Goal: Task Accomplishment & Management: Manage account settings

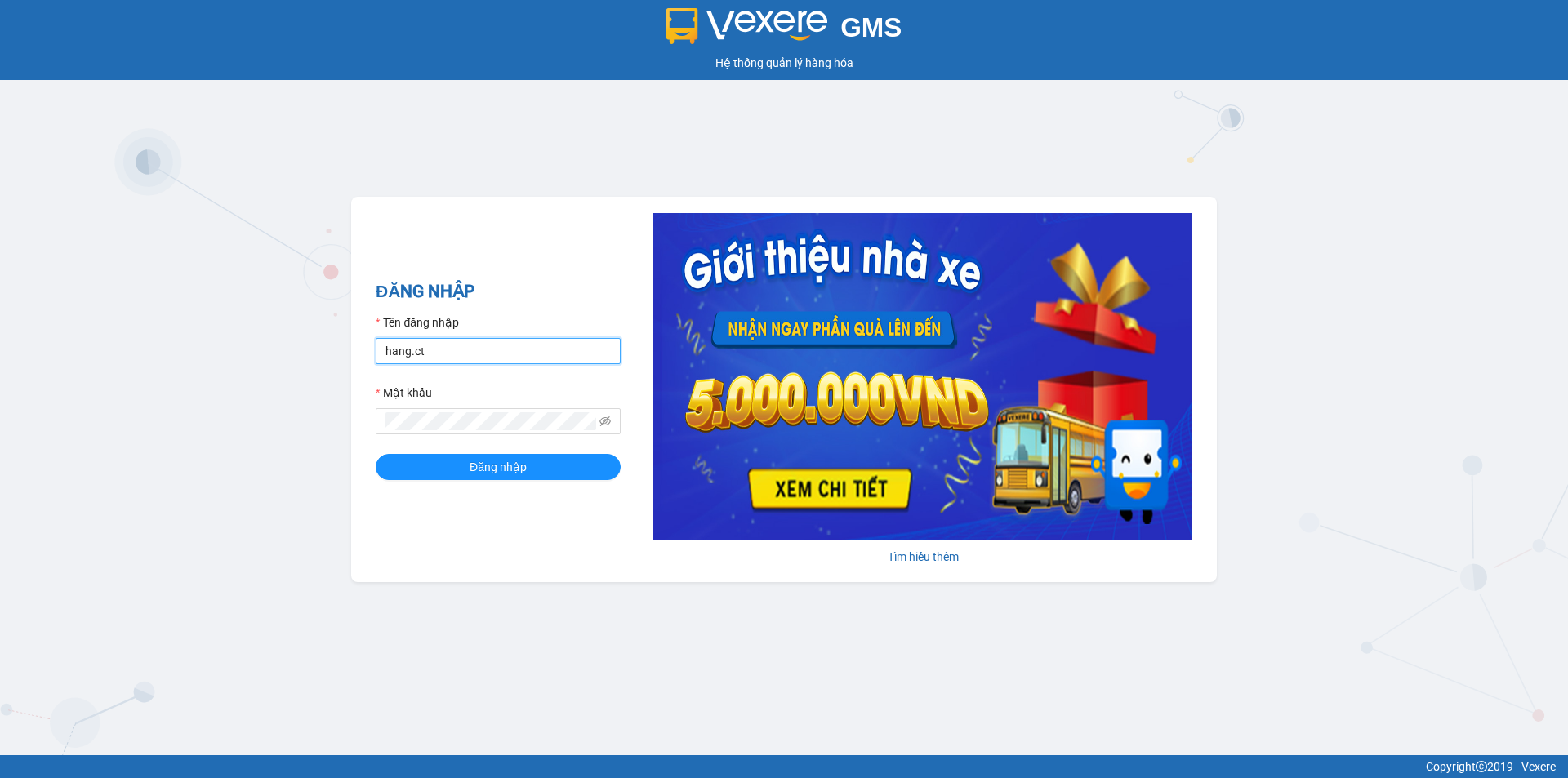
click at [436, 350] on input "hang.ct" at bounding box center [498, 351] width 245 height 26
type input "nguyenhoa.ct"
click at [608, 424] on icon "eye-invisible" at bounding box center [605, 421] width 11 height 11
click at [376, 454] on button "Đăng nhập" at bounding box center [498, 467] width 245 height 26
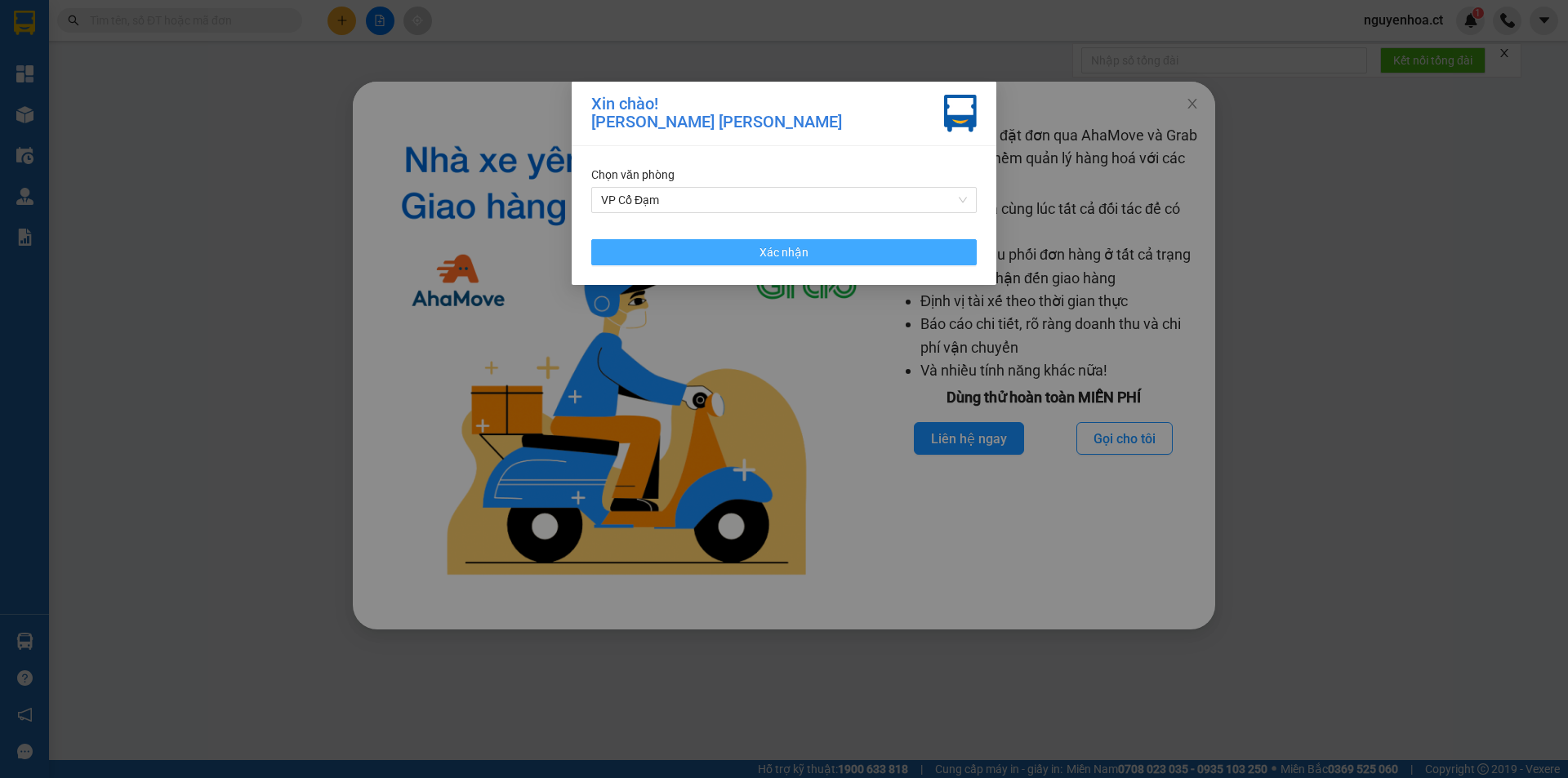
drag, startPoint x: 814, startPoint y: 251, endPoint x: 822, endPoint y: 248, distance: 8.5
click at [816, 250] on button "Xác nhận" at bounding box center [784, 252] width 385 height 26
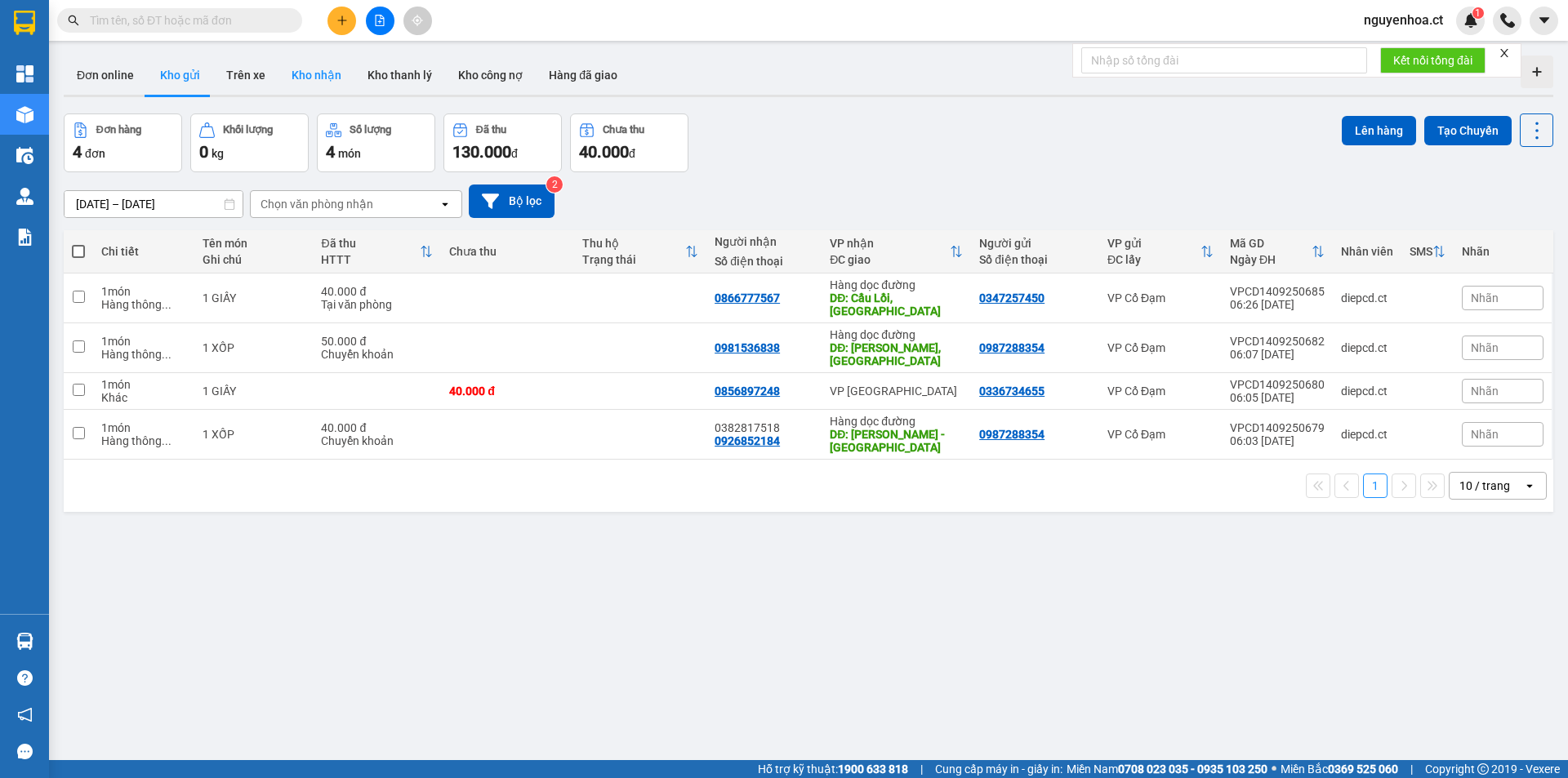
click at [318, 74] on button "Kho nhận" at bounding box center [317, 75] width 76 height 40
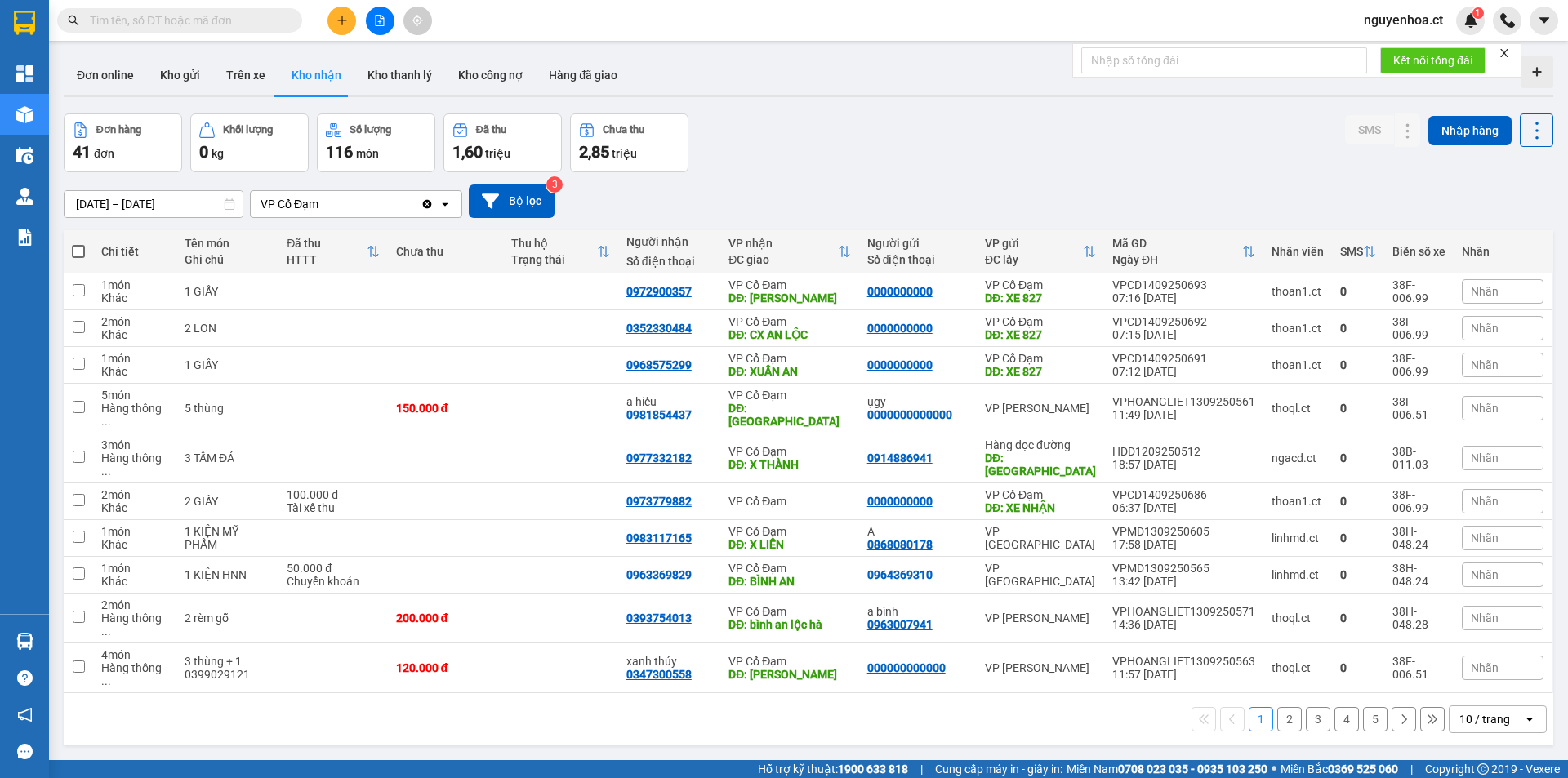
click at [192, 19] on input "text" at bounding box center [186, 20] width 193 height 18
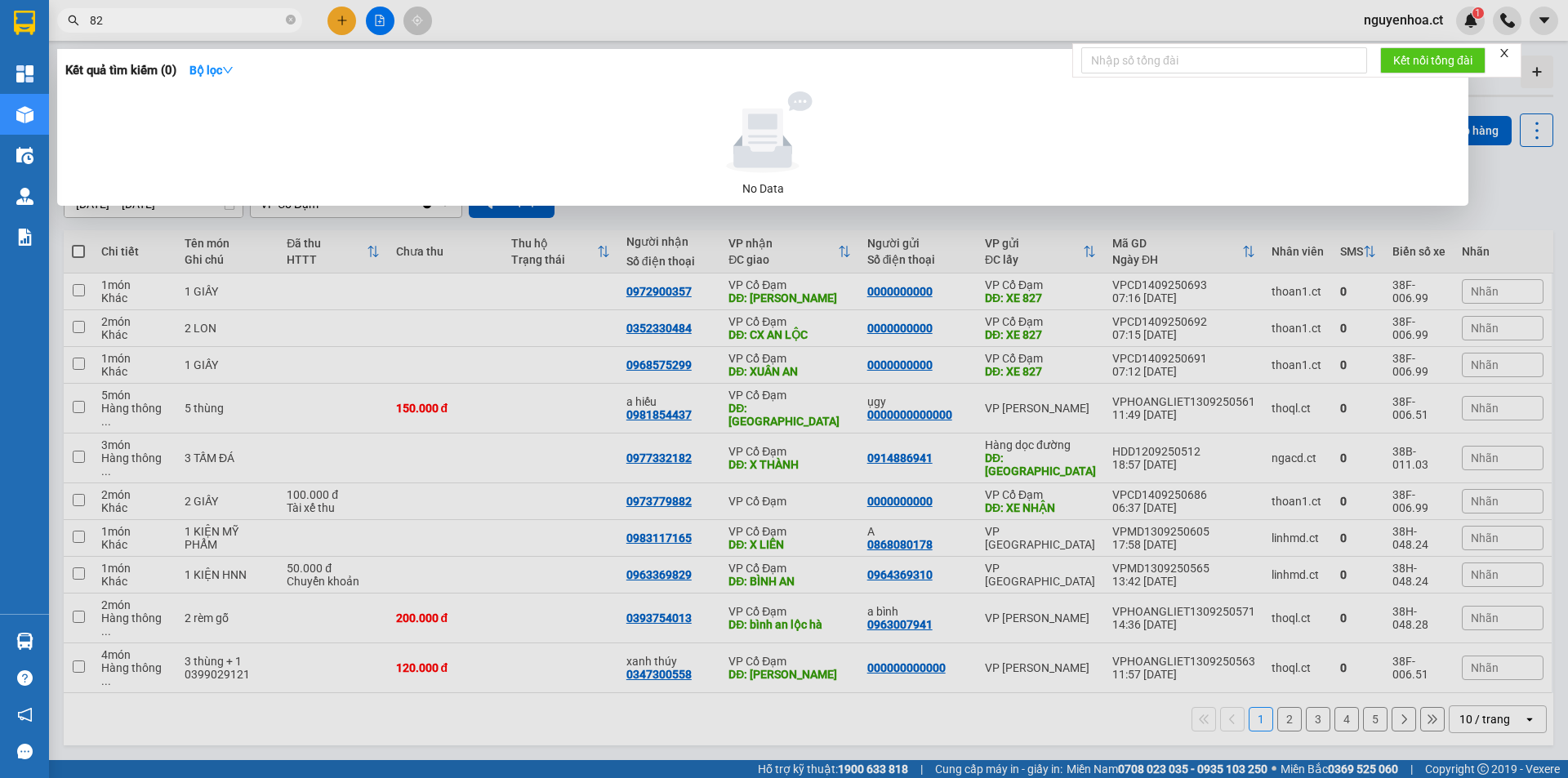
type input "828"
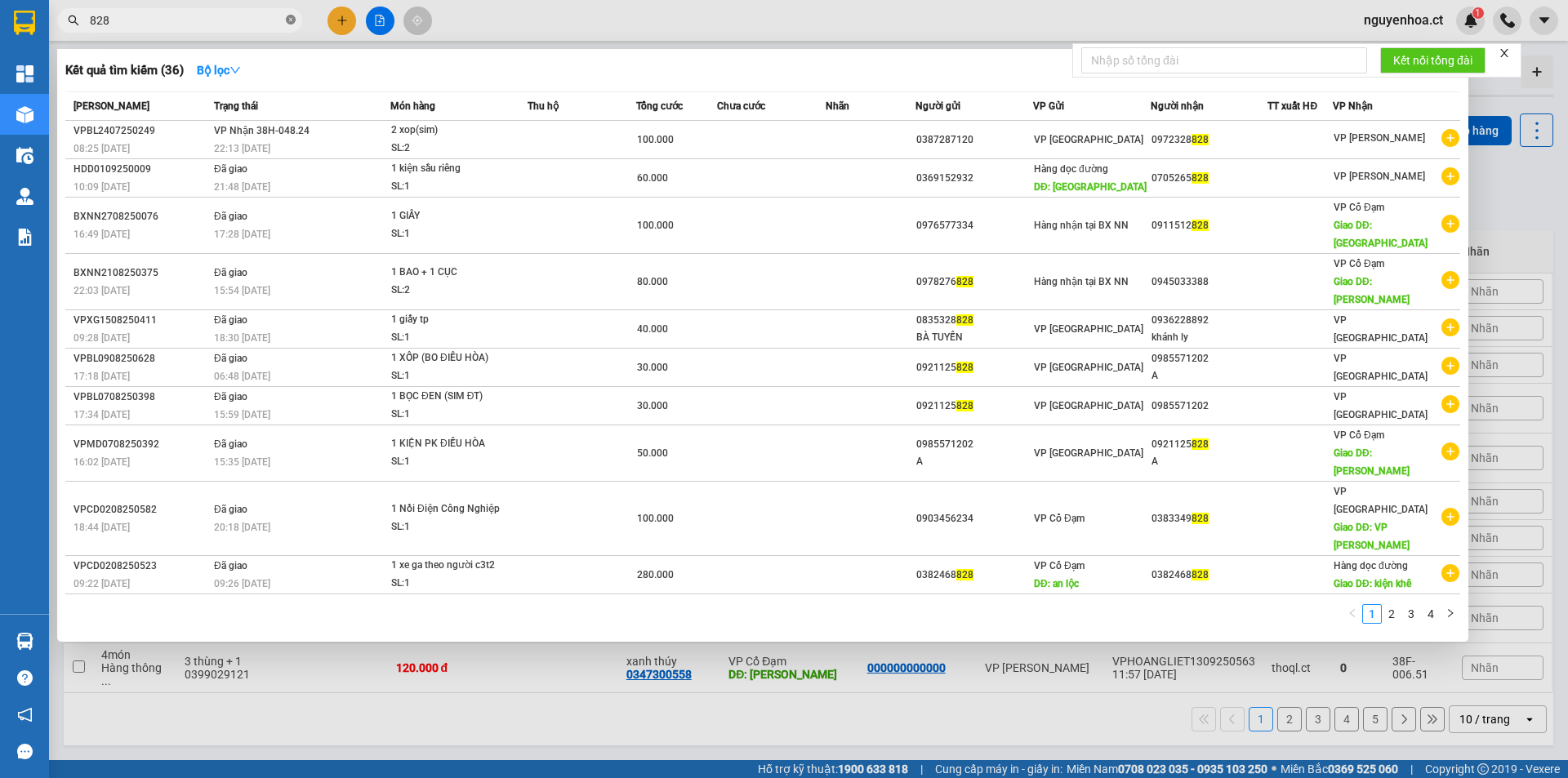
click at [295, 15] on icon "close-circle" at bounding box center [290, 20] width 9 height 9
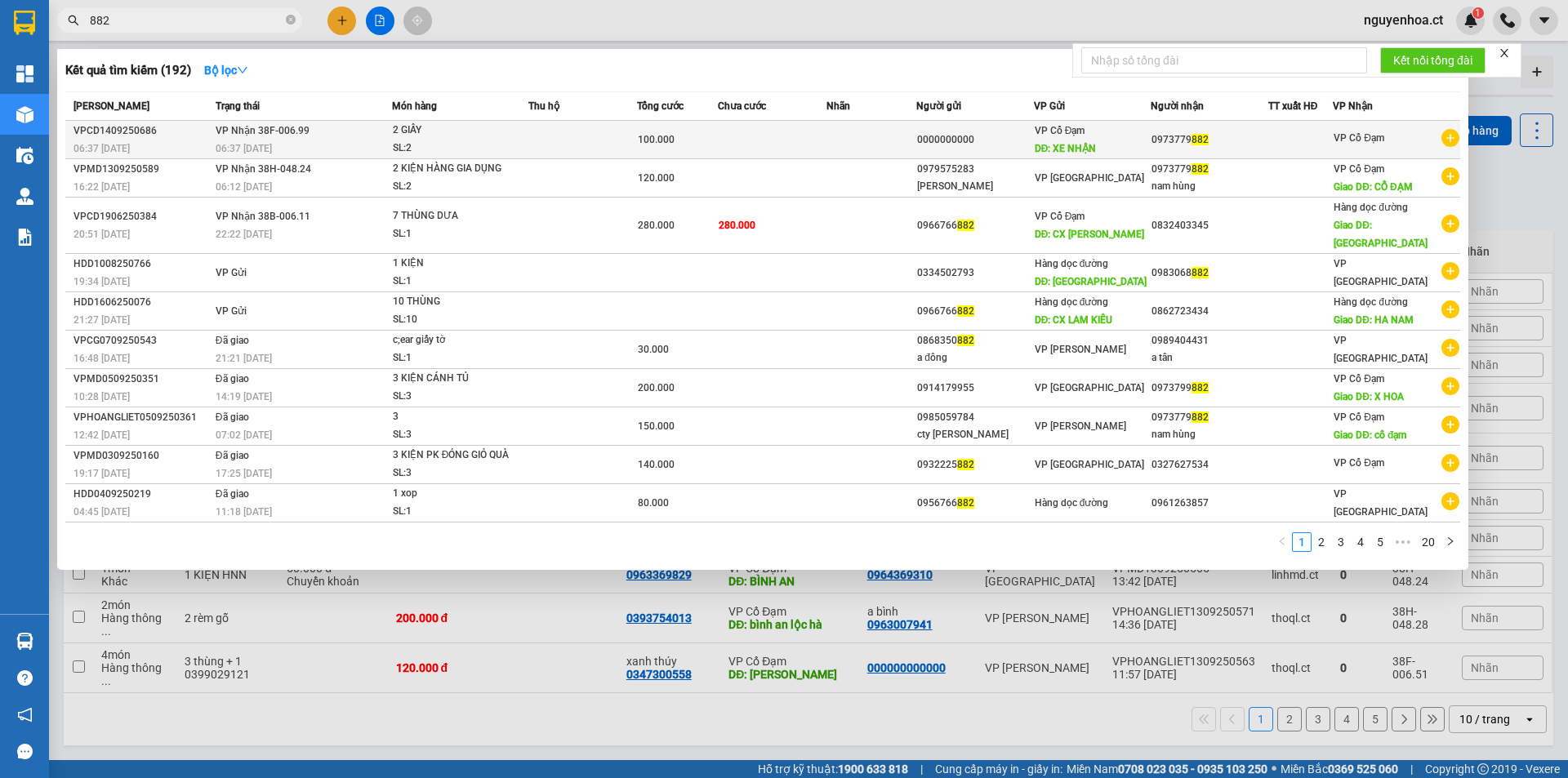
type input "882"
click at [327, 152] on div "06:37 [DATE]" at bounding box center [303, 148] width 175 height 18
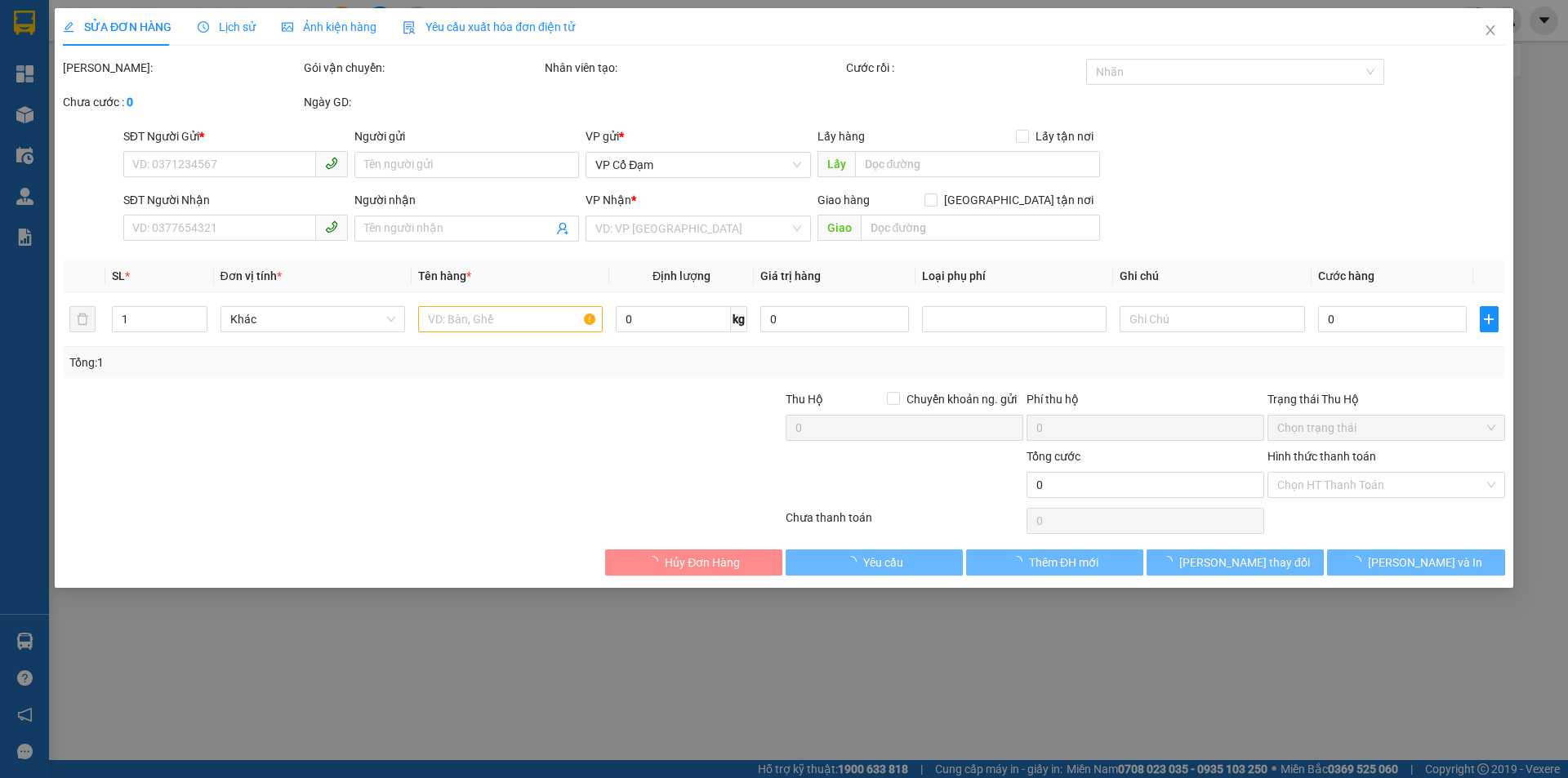
type input "0000000000"
type input "XE NHẬN"
type input "0973779882"
type input "100.000"
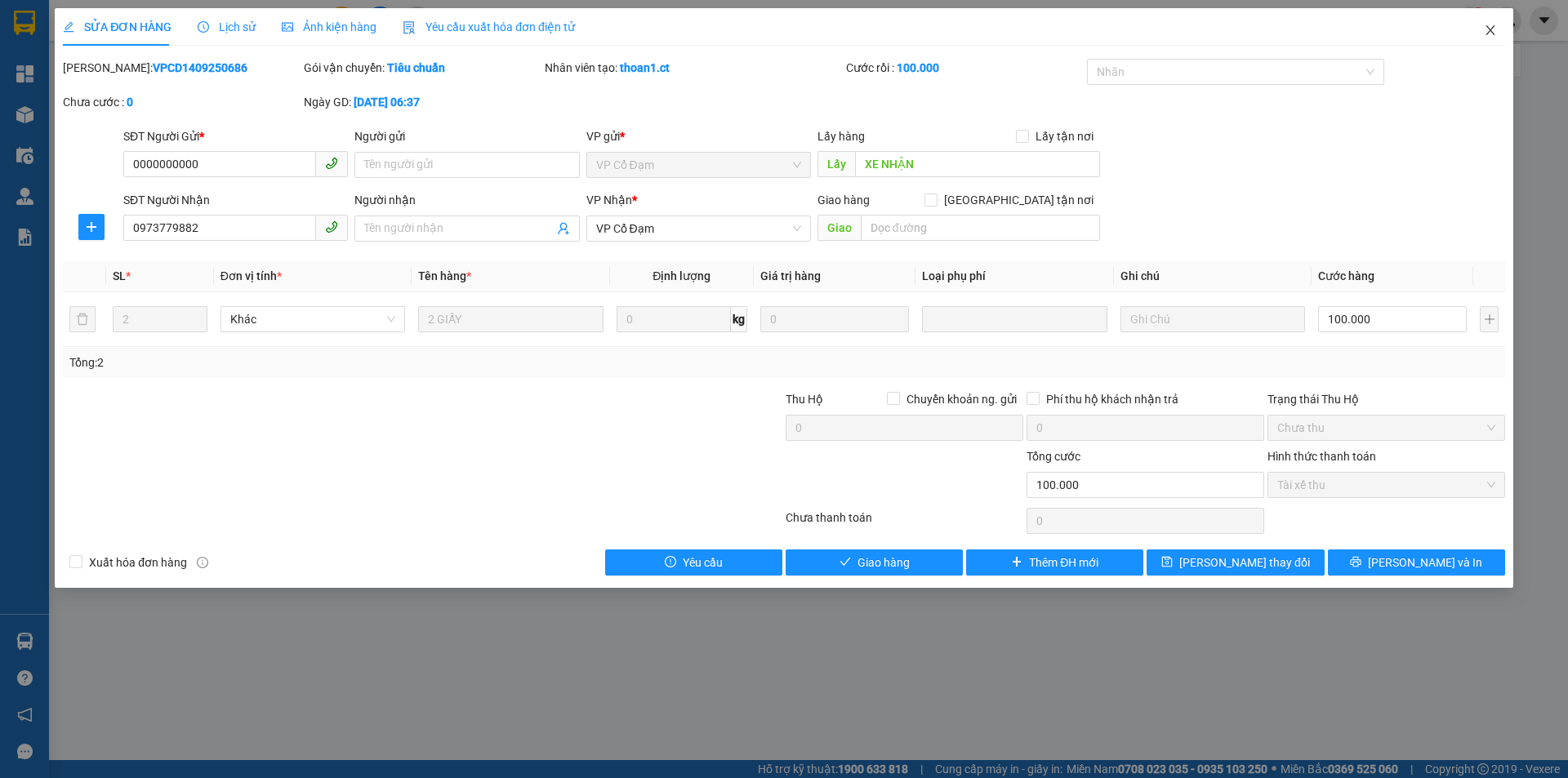
click at [1494, 30] on icon "close" at bounding box center [1491, 30] width 13 height 13
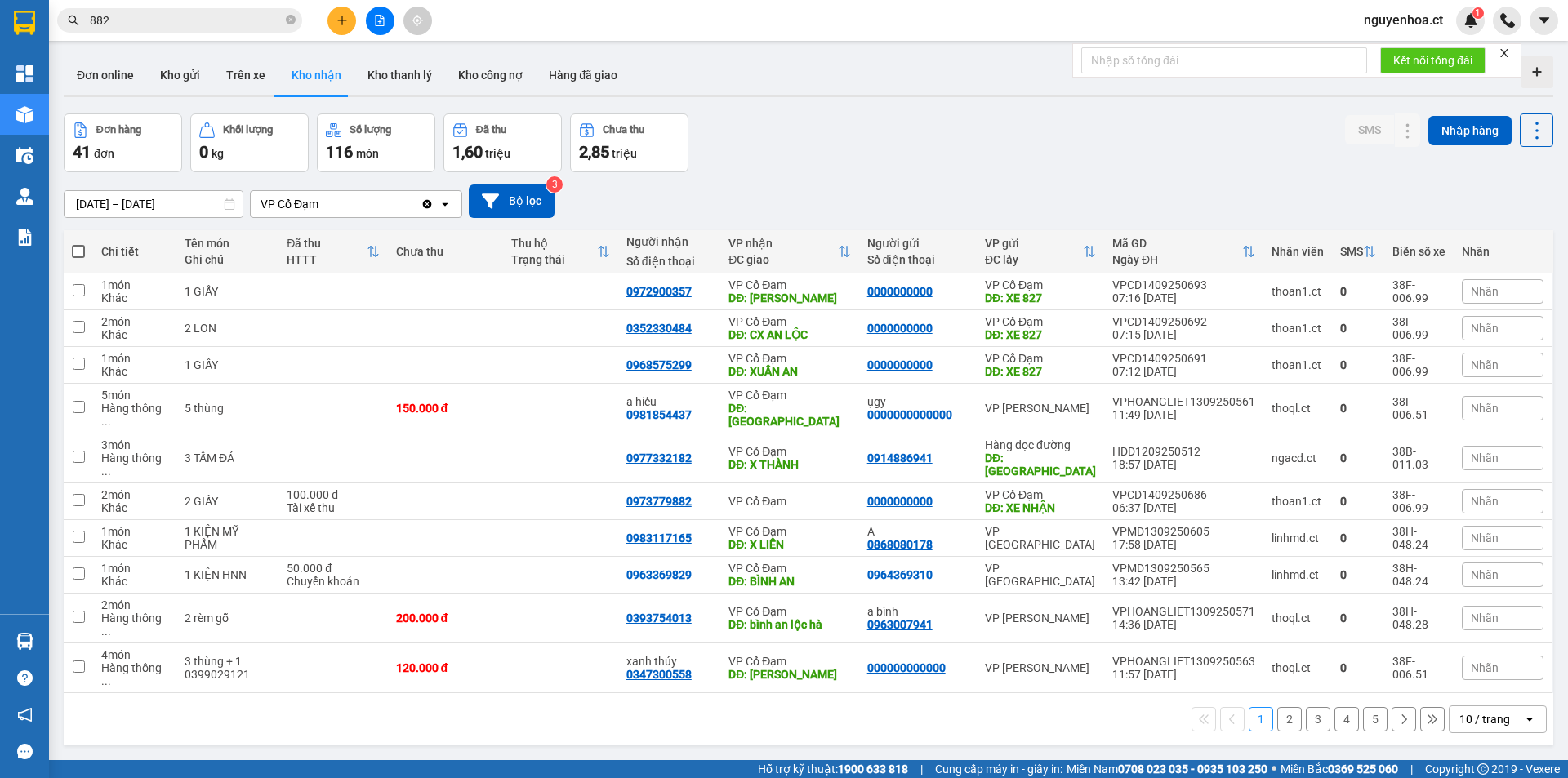
click at [426, 203] on icon "Clear value" at bounding box center [428, 204] width 9 height 9
click at [1278, 707] on button "2" at bounding box center [1290, 720] width 24 height 24
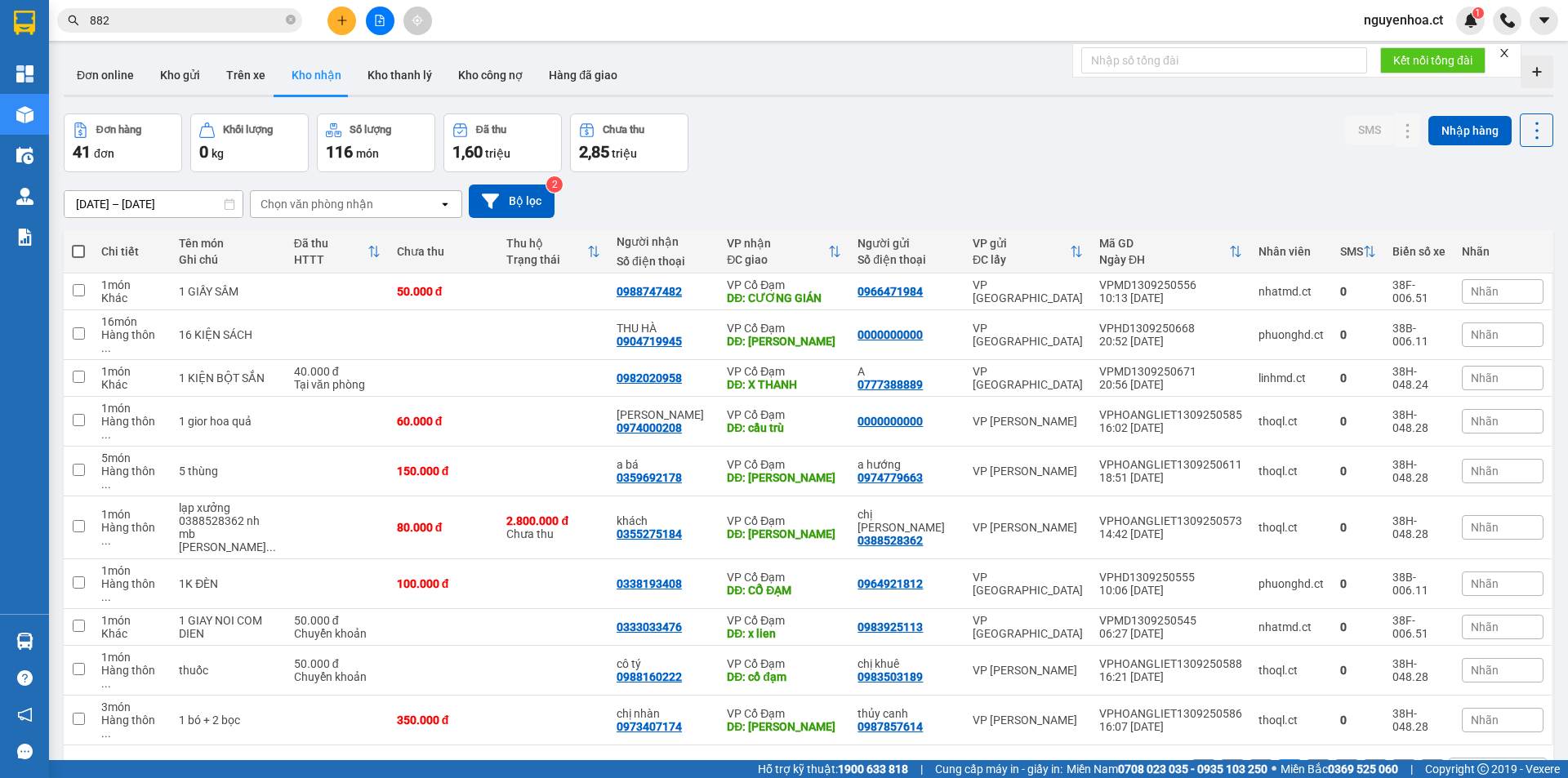
click at [1312, 759] on button "3" at bounding box center [1318, 771] width 24 height 24
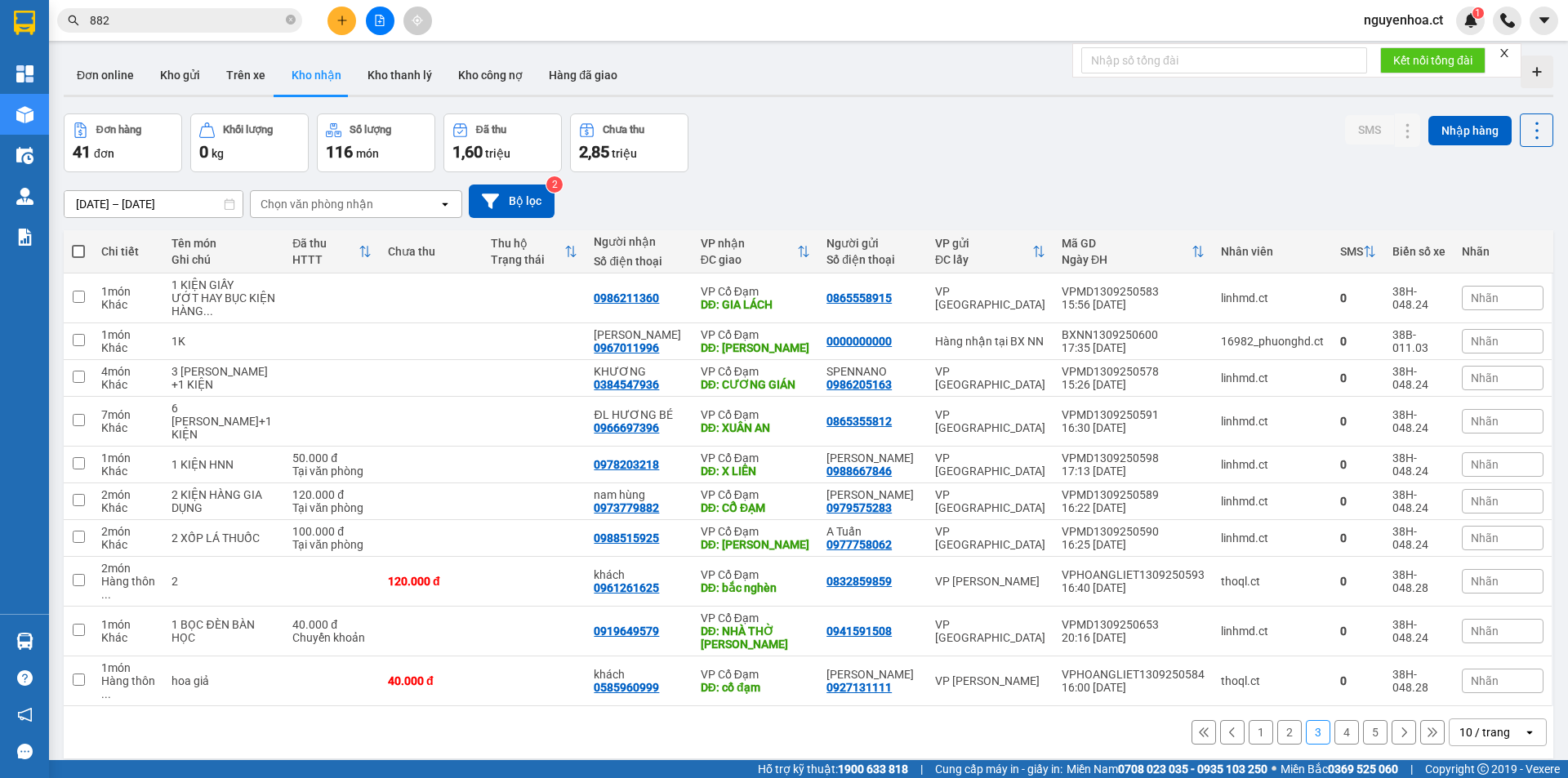
click at [1334, 721] on button "4" at bounding box center [1347, 733] width 24 height 24
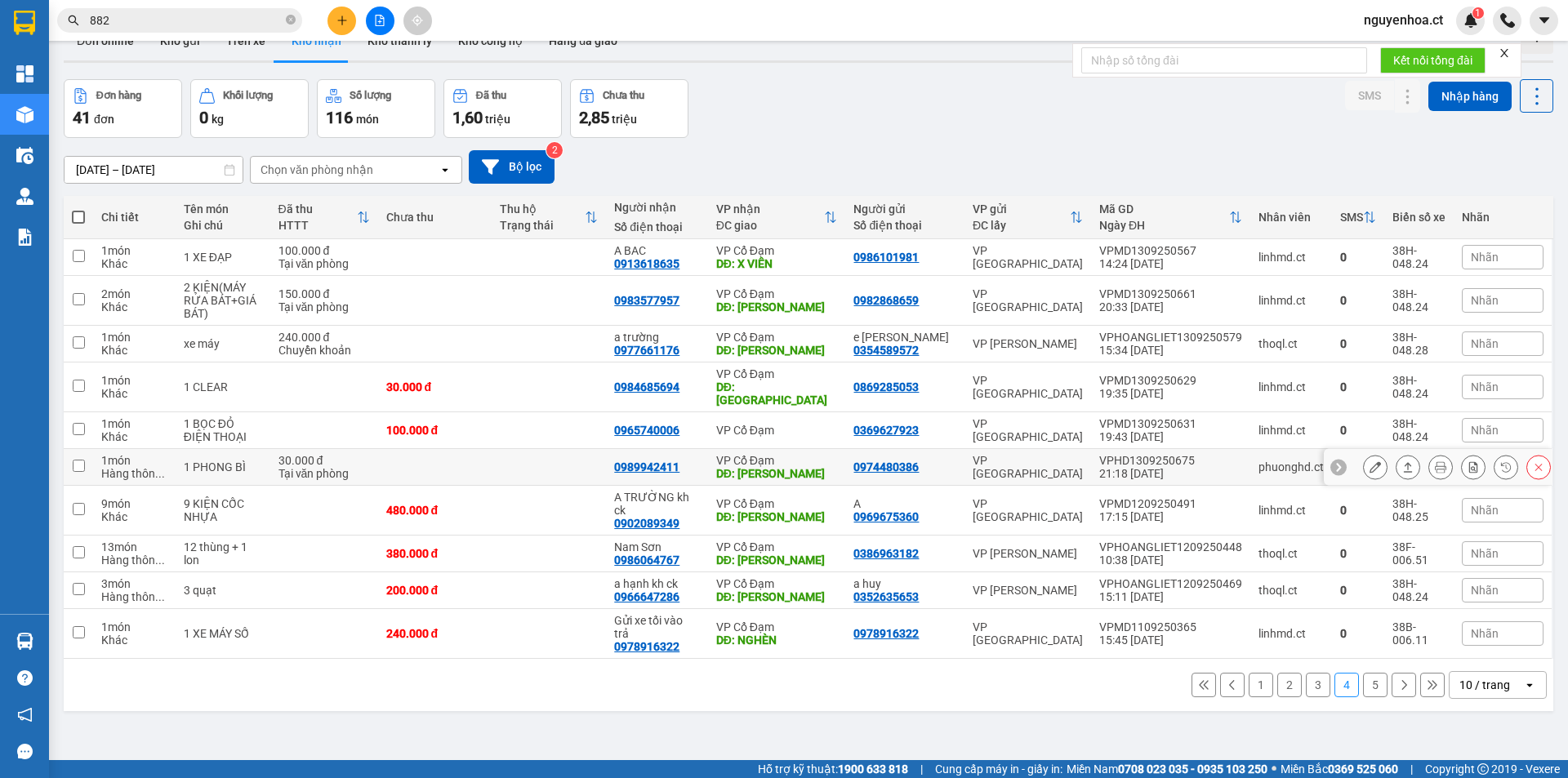
scroll to position [75, 0]
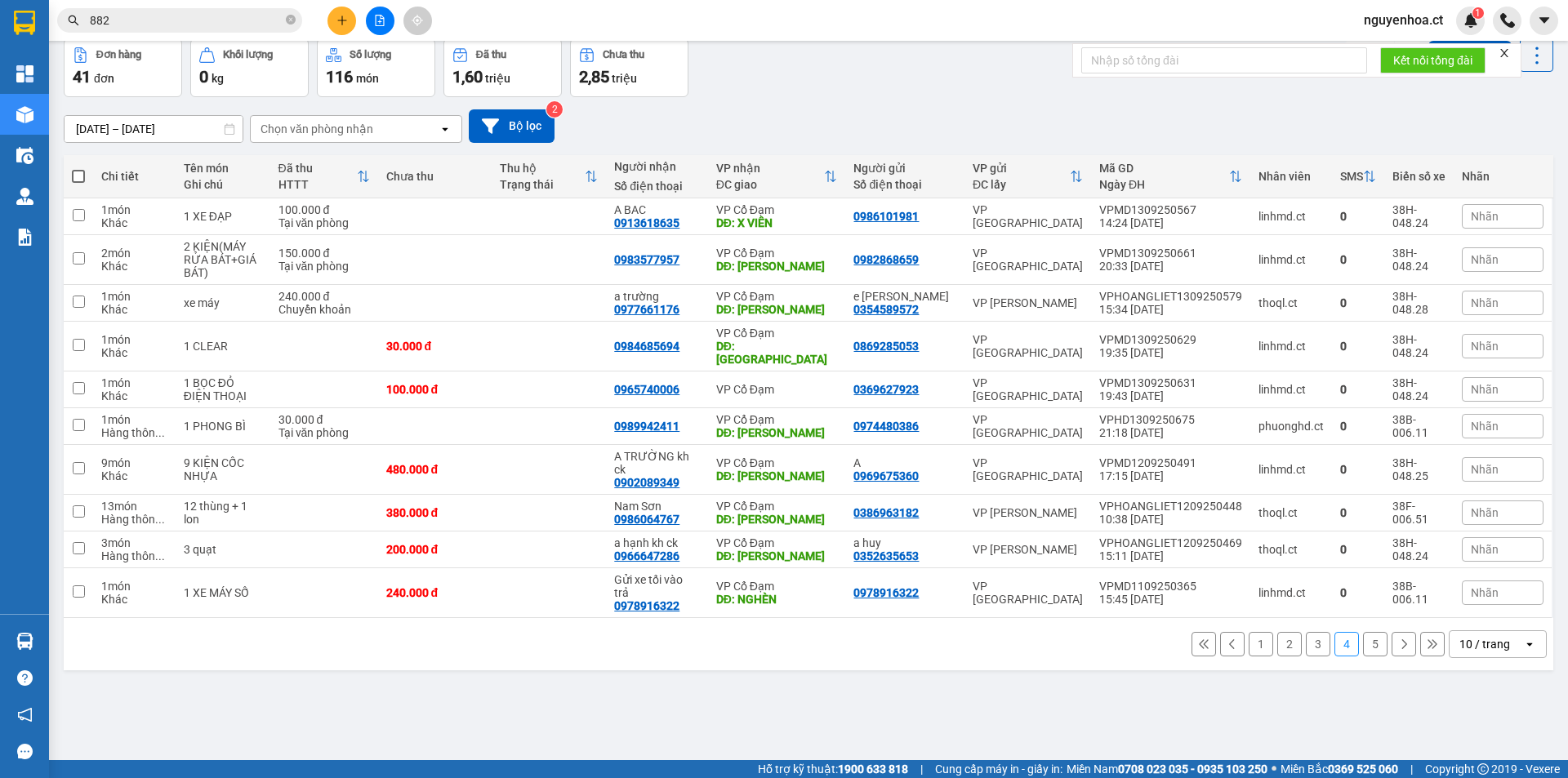
click at [1369, 632] on button "5" at bounding box center [1376, 644] width 24 height 24
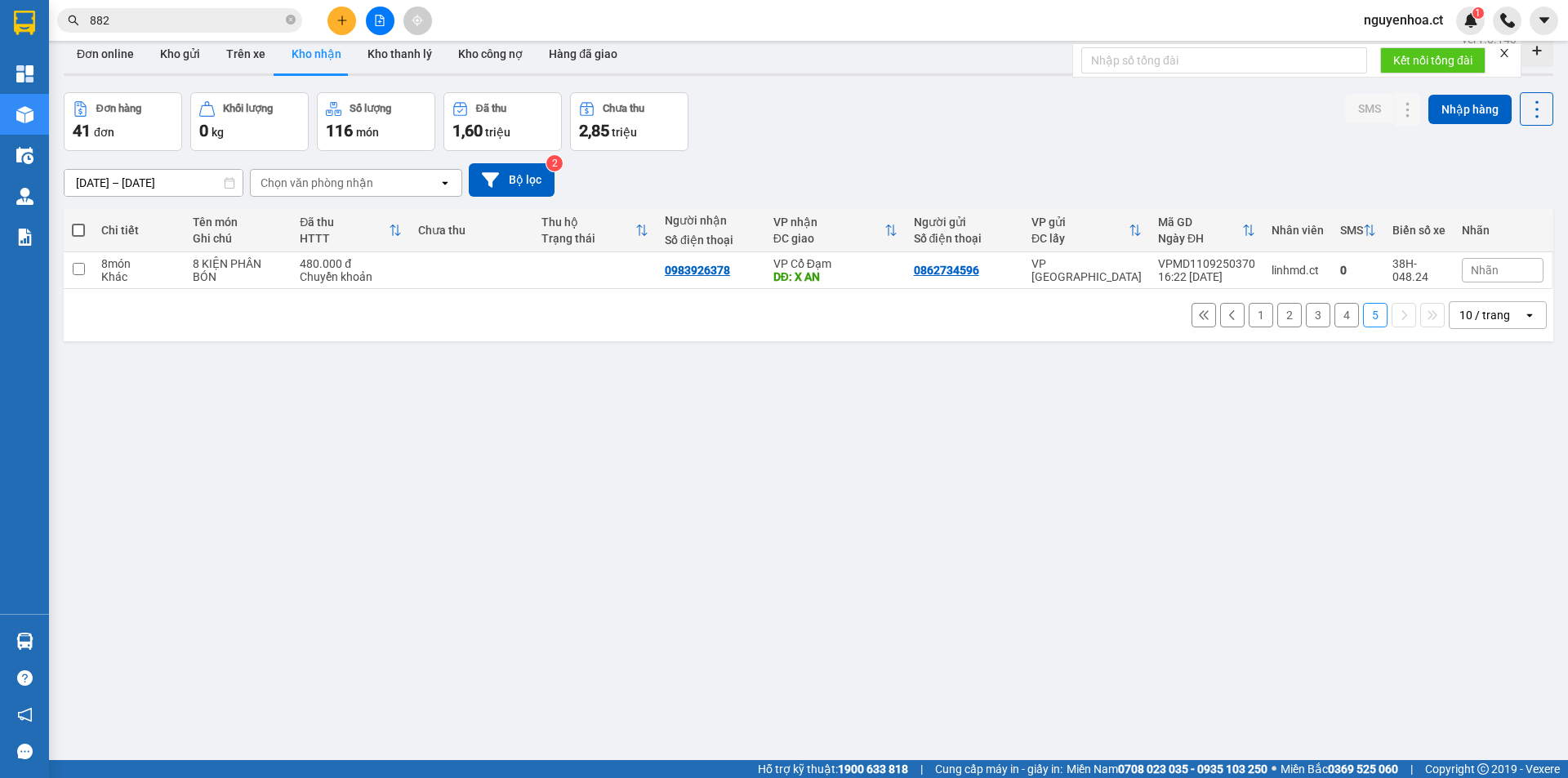
scroll to position [0, 0]
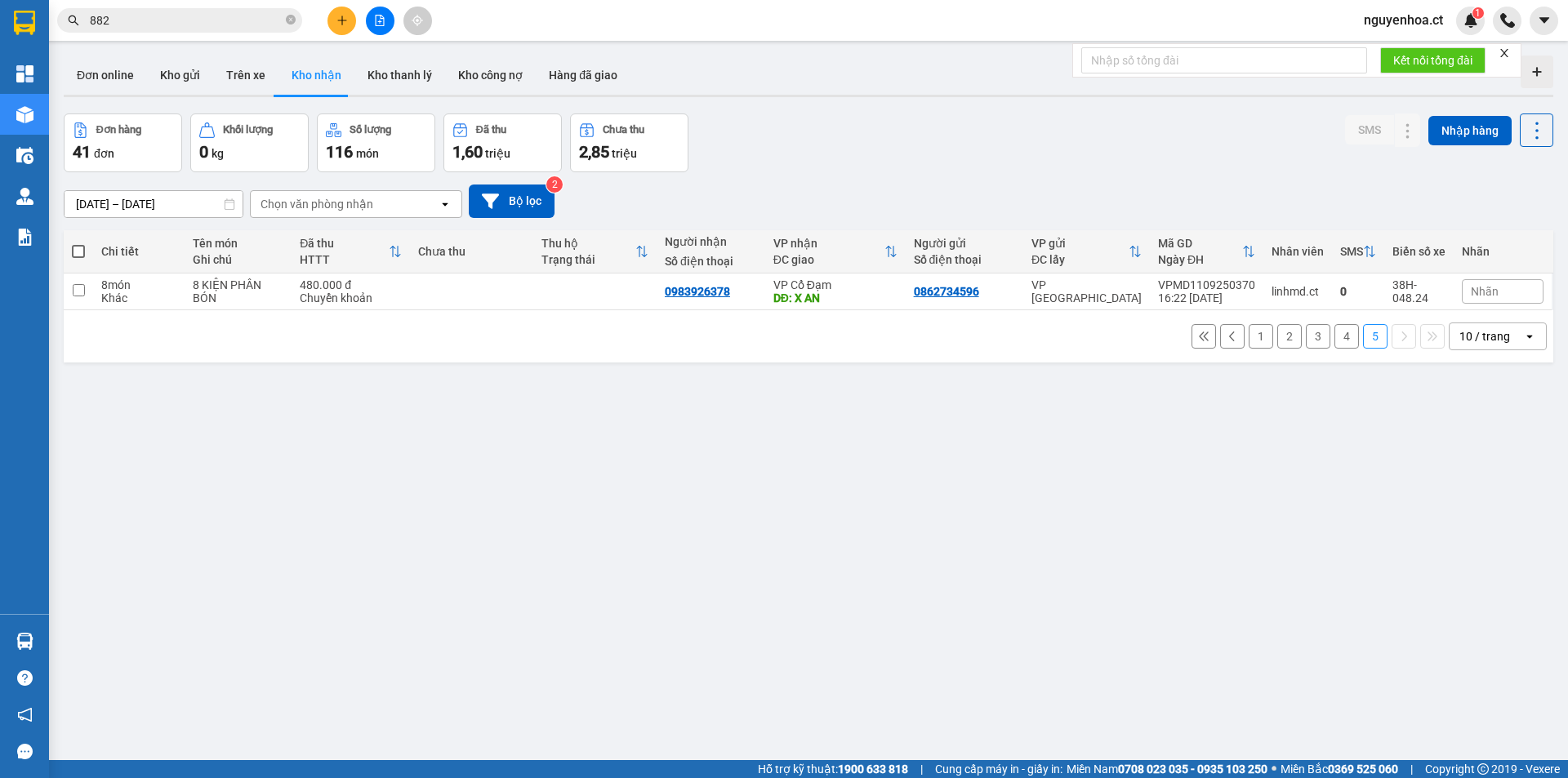
click at [1336, 337] on button "4" at bounding box center [1347, 336] width 24 height 24
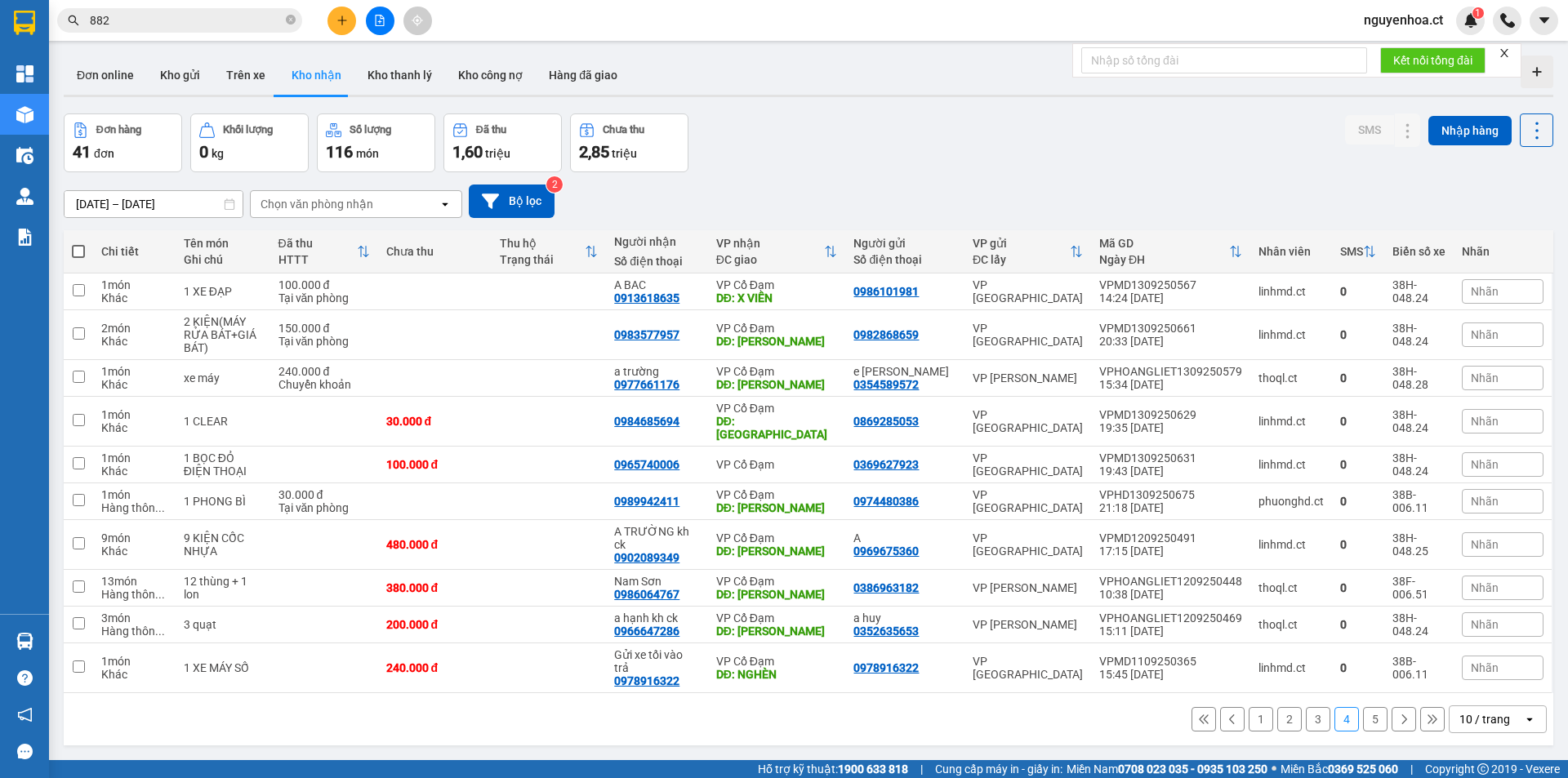
click at [1310, 707] on button "3" at bounding box center [1318, 720] width 24 height 24
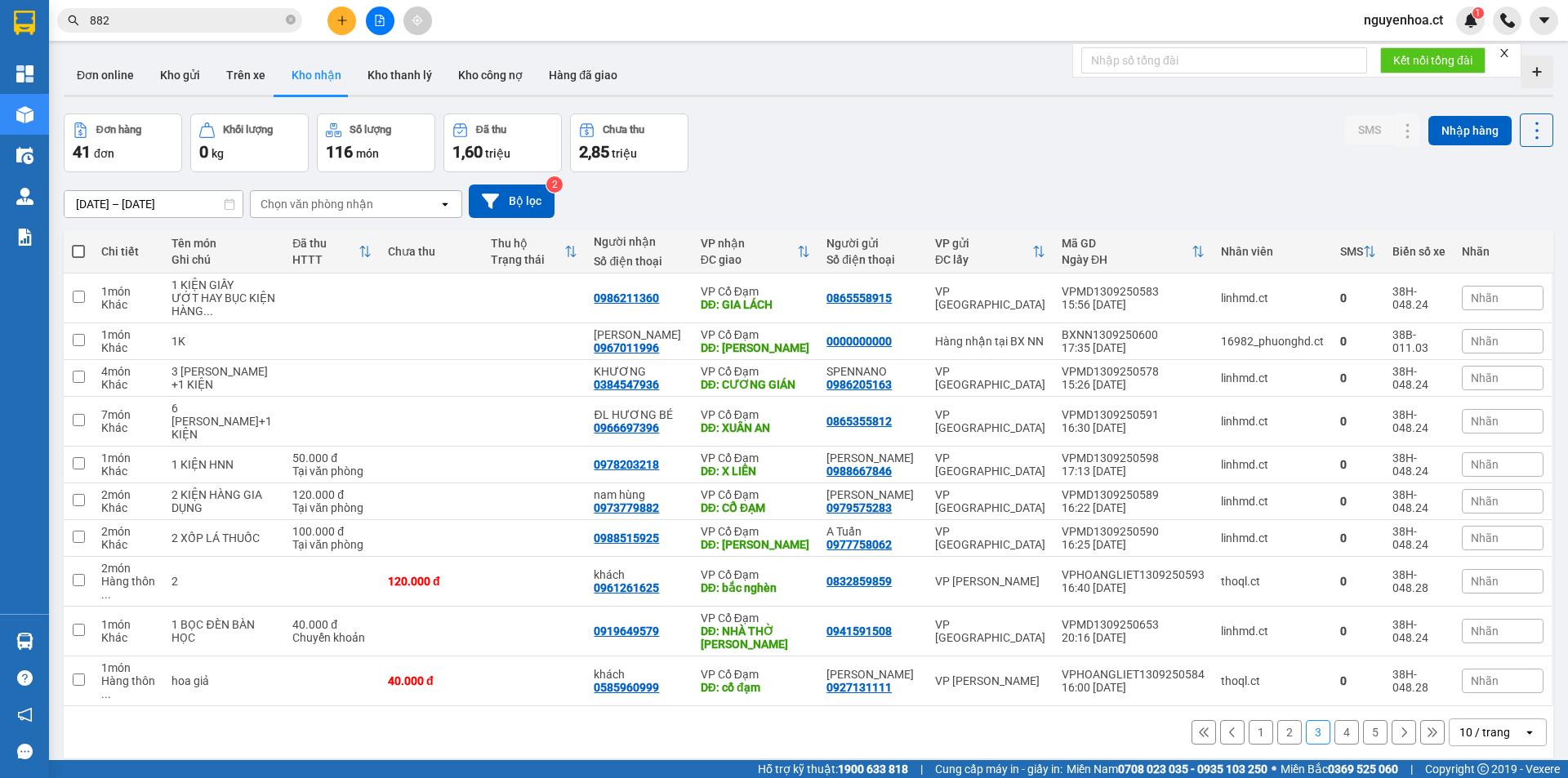
click at [1278, 721] on button "2" at bounding box center [1290, 733] width 24 height 24
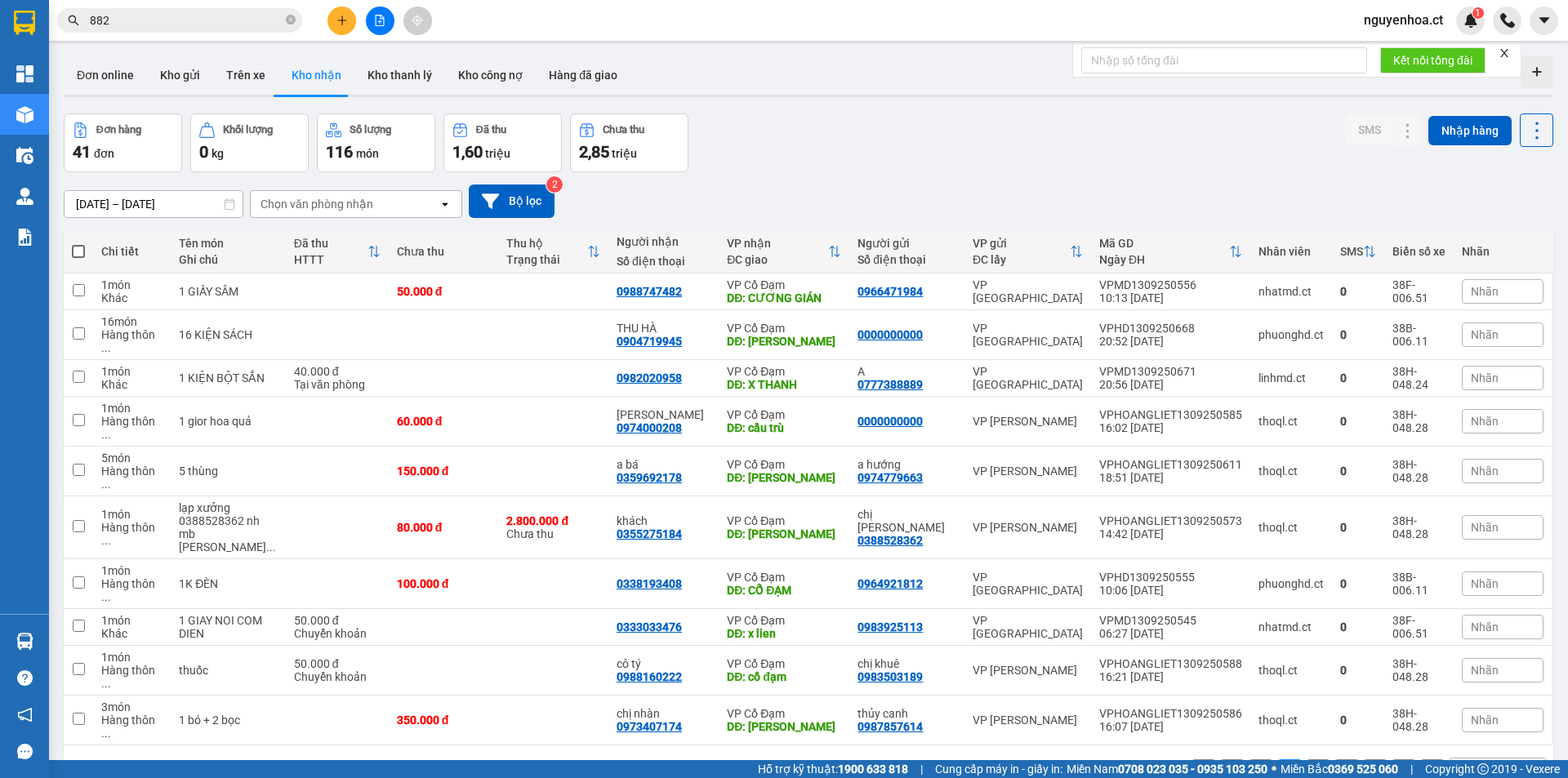
click at [1249, 759] on button "1" at bounding box center [1261, 771] width 24 height 24
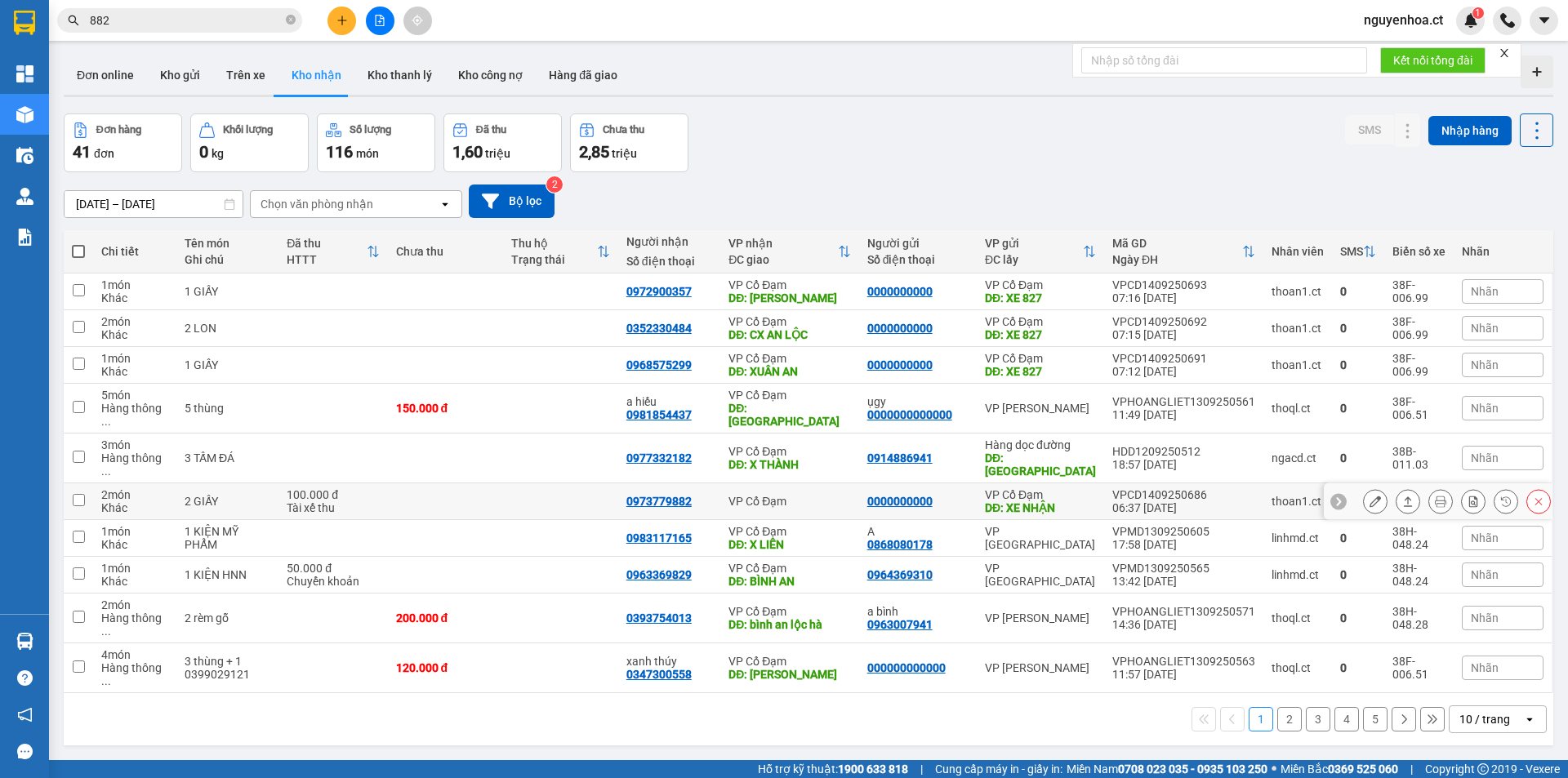
click at [80, 494] on input "checkbox" at bounding box center [78, 499] width 12 height 12
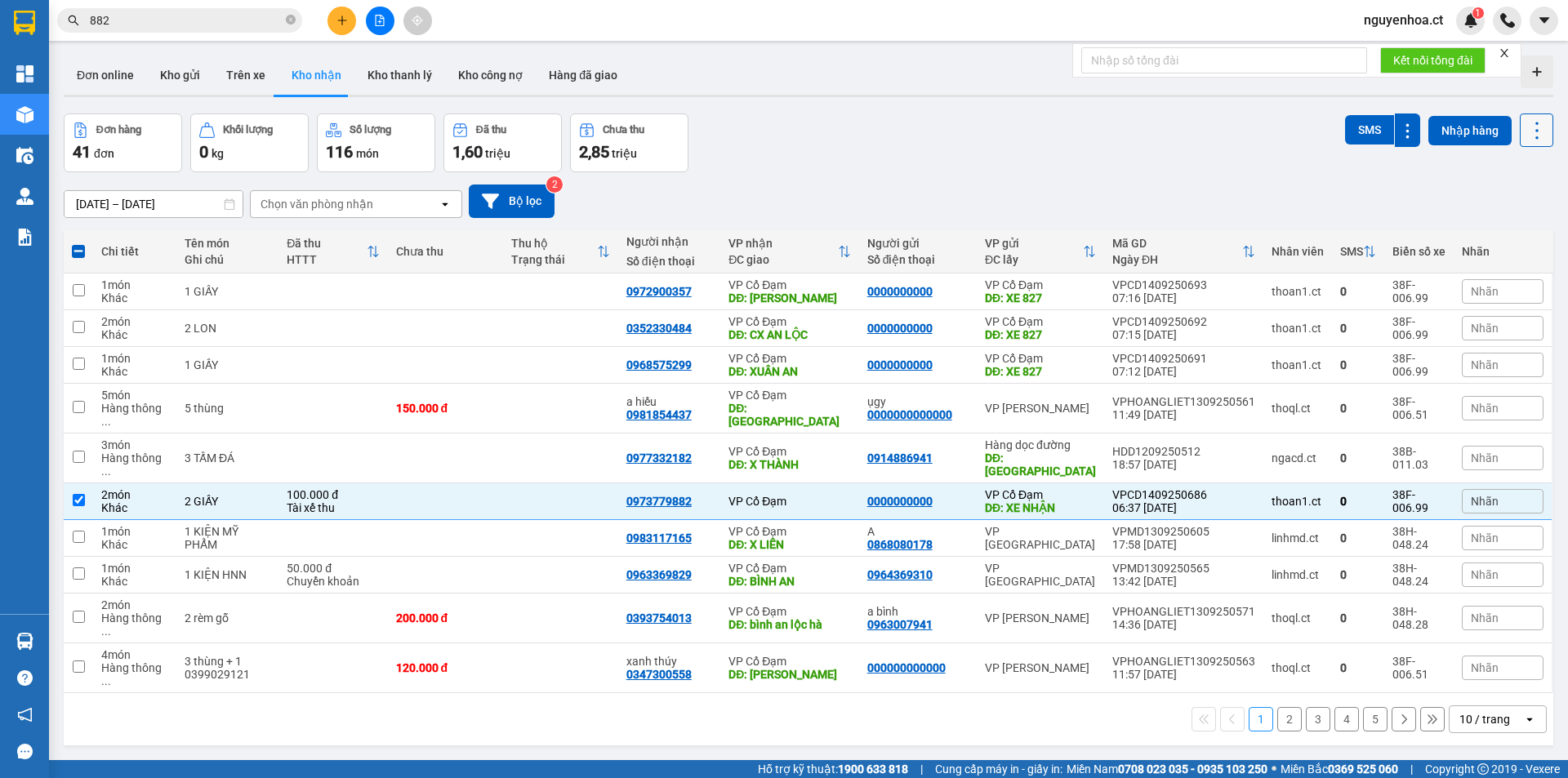
click at [1536, 131] on icon at bounding box center [1537, 130] width 3 height 17
click at [1494, 233] on span "Xóa hoàn toàn" at bounding box center [1507, 233] width 75 height 16
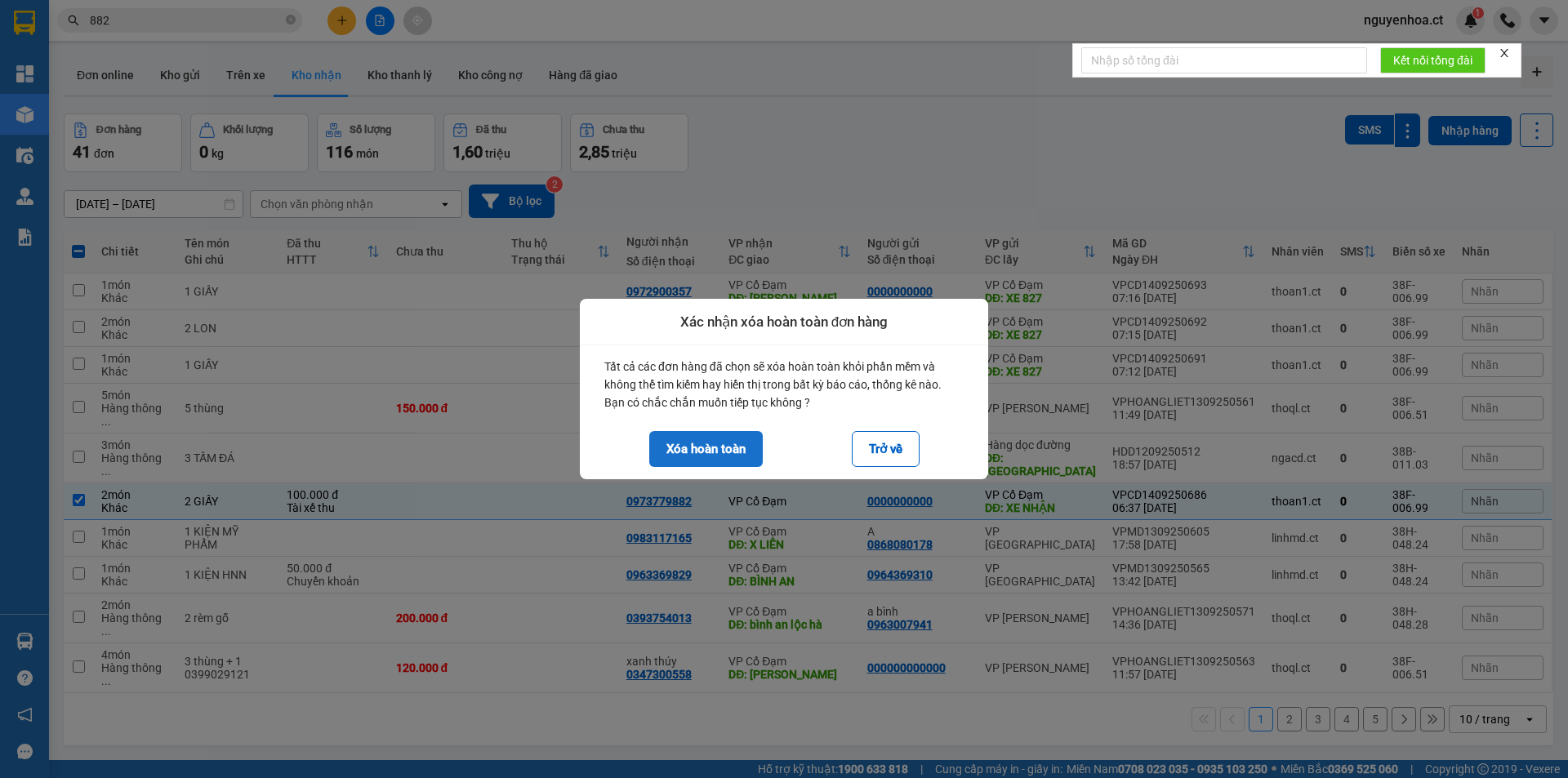
click at [733, 455] on button "Xóa hoàn toàn" at bounding box center [706, 449] width 113 height 36
checkbox input "false"
